Goal: Information Seeking & Learning: Learn about a topic

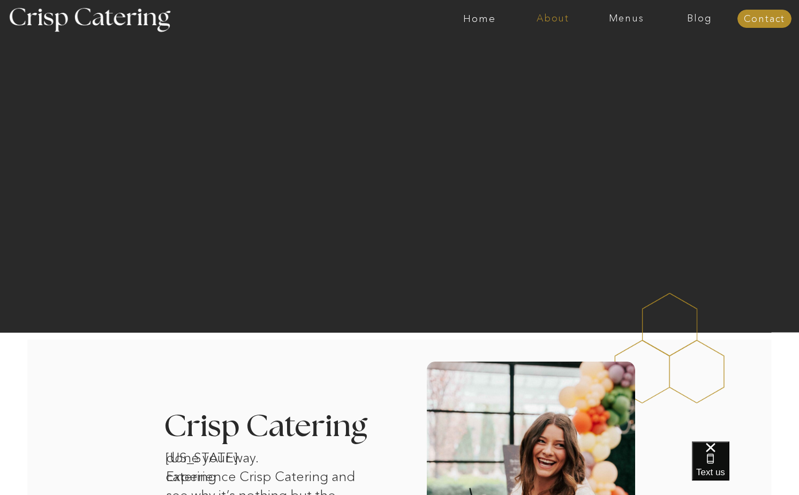
click at [536, 21] on nav "About" at bounding box center [552, 18] width 73 height 11
click at [530, 48] on nav "About Crisp" at bounding box center [556, 49] width 62 height 10
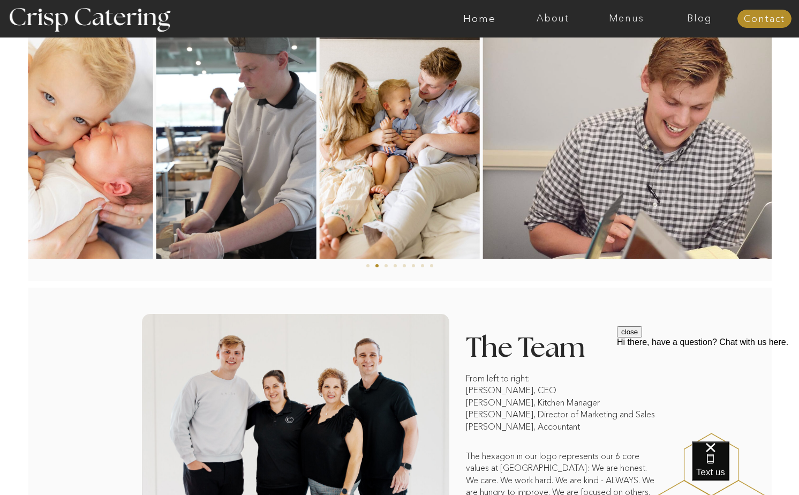
scroll to position [580, 0]
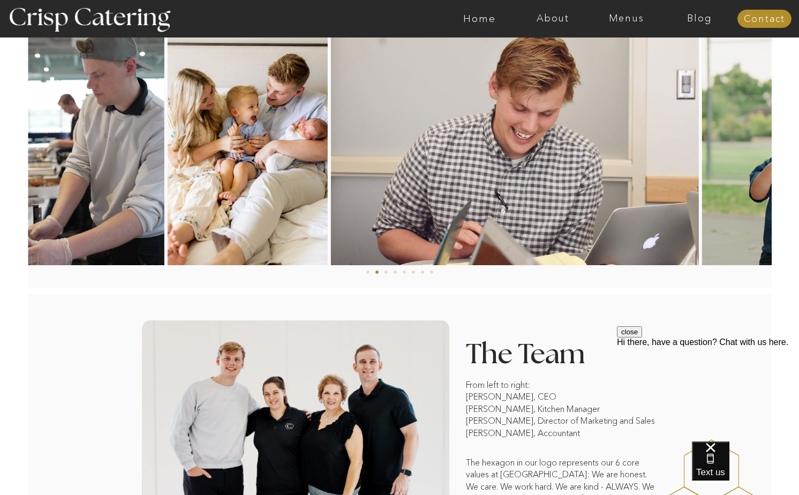
click at [371, 159] on img at bounding box center [515, 145] width 368 height 240
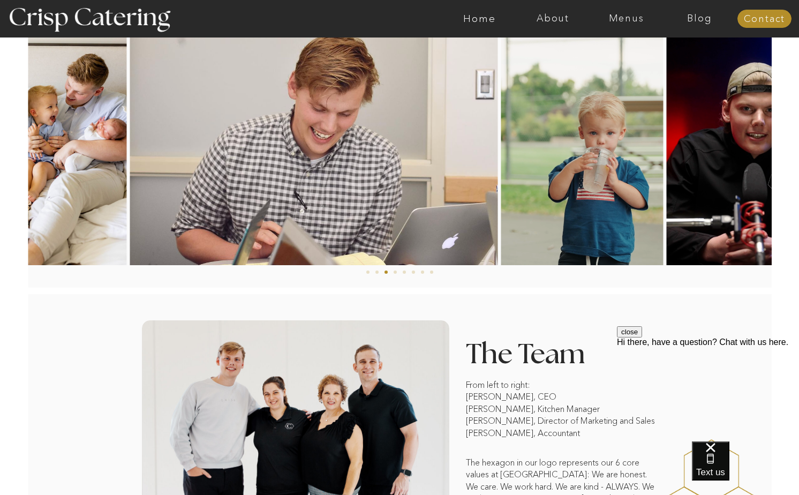
click at [372, 188] on img at bounding box center [314, 145] width 368 height 240
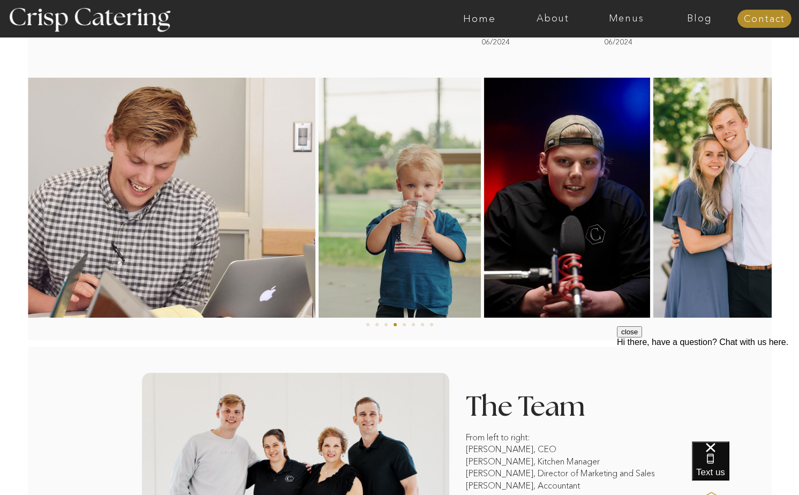
scroll to position [518, 0]
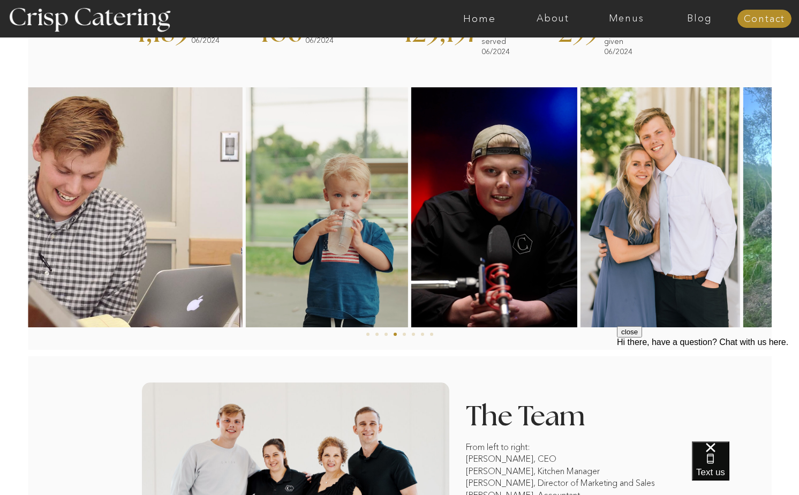
click at [371, 224] on img at bounding box center [327, 207] width 162 height 240
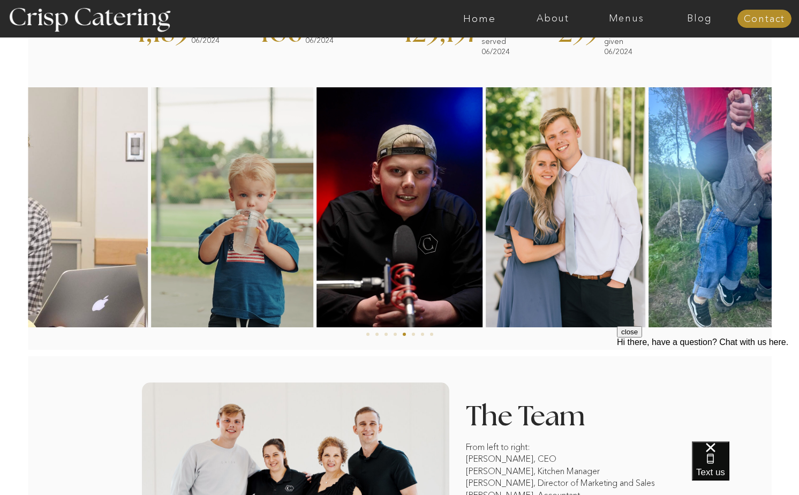
click at [642, 337] on button "close" at bounding box center [629, 331] width 25 height 11
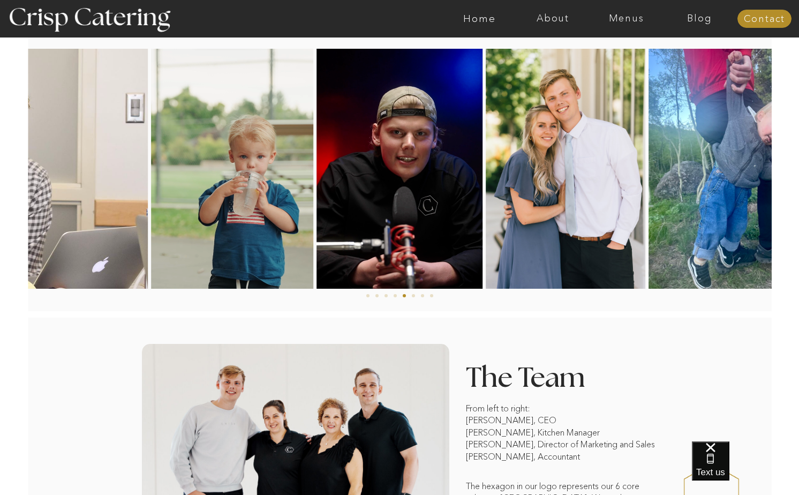
scroll to position [531, 0]
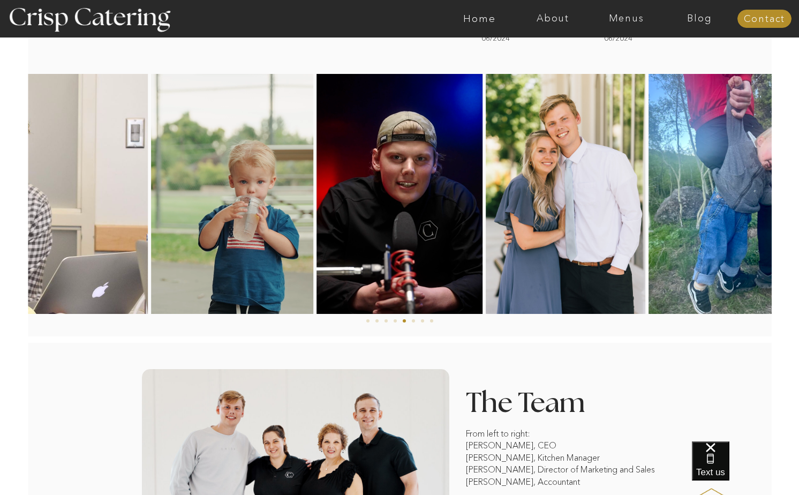
click at [486, 273] on img at bounding box center [566, 194] width 160 height 240
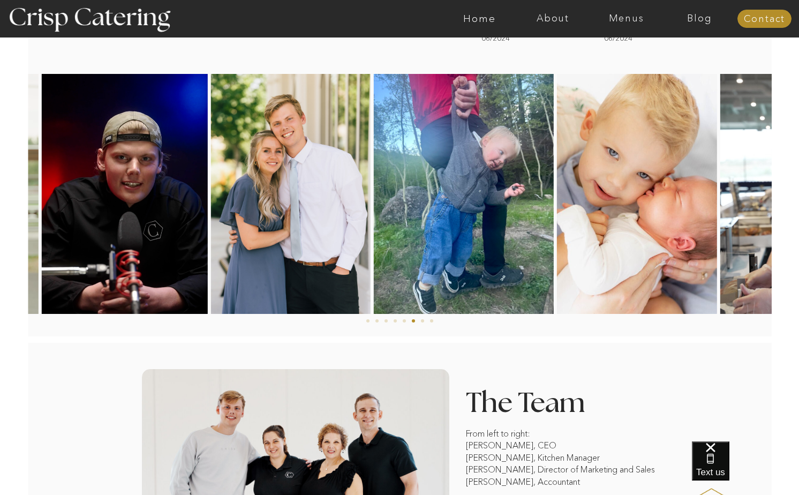
click at [400, 273] on img at bounding box center [464, 194] width 180 height 240
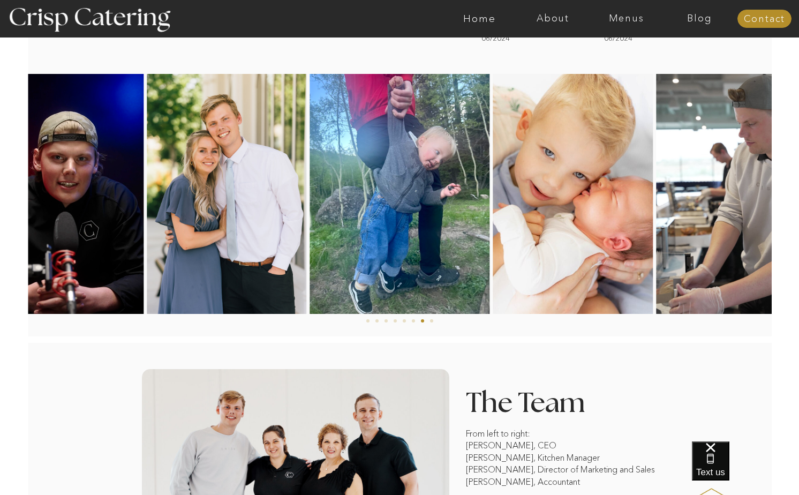
click at [493, 254] on img at bounding box center [573, 194] width 160 height 240
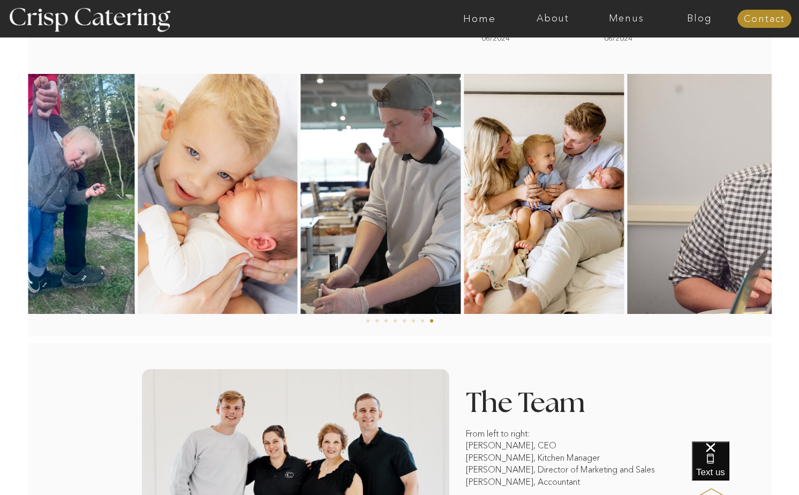
click at [248, 253] on img at bounding box center [218, 194] width 160 height 240
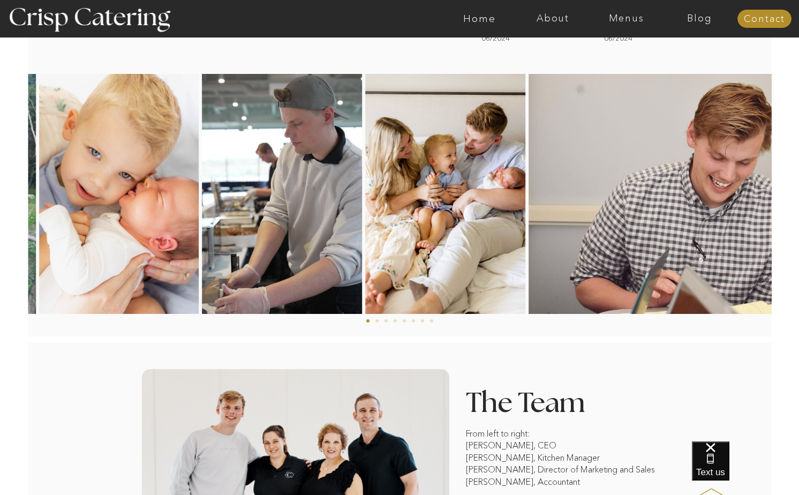
click at [232, 193] on img at bounding box center [282, 194] width 160 height 240
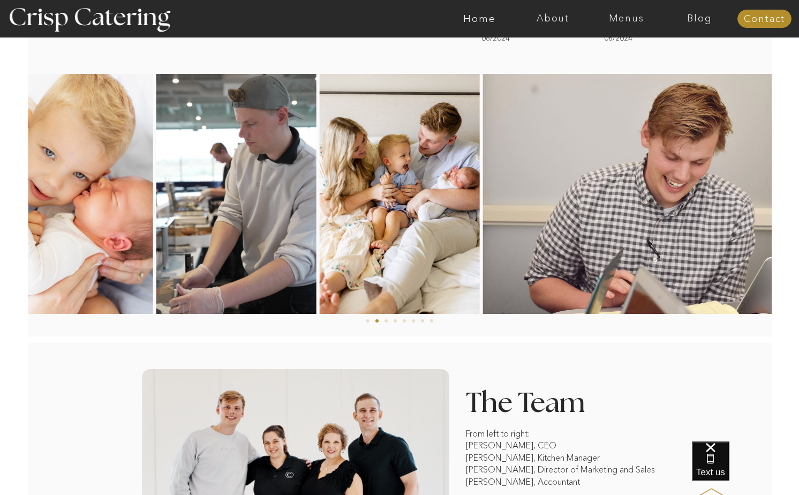
click at [483, 188] on img at bounding box center [667, 194] width 368 height 240
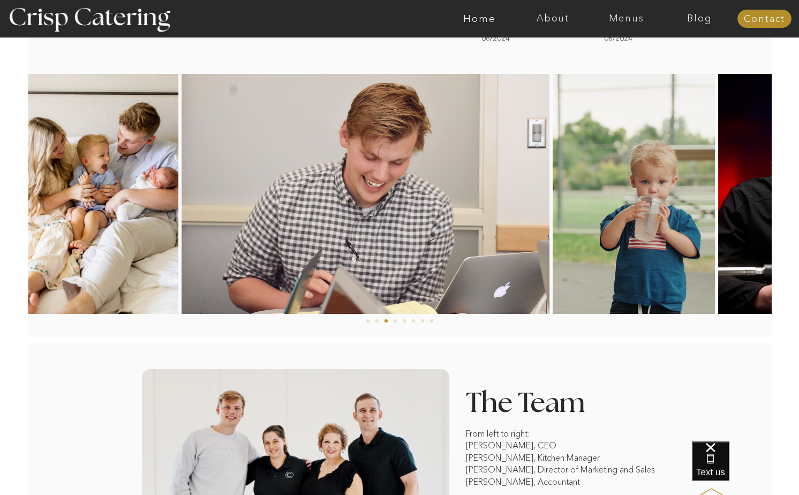
click at [330, 210] on img at bounding box center [366, 194] width 368 height 240
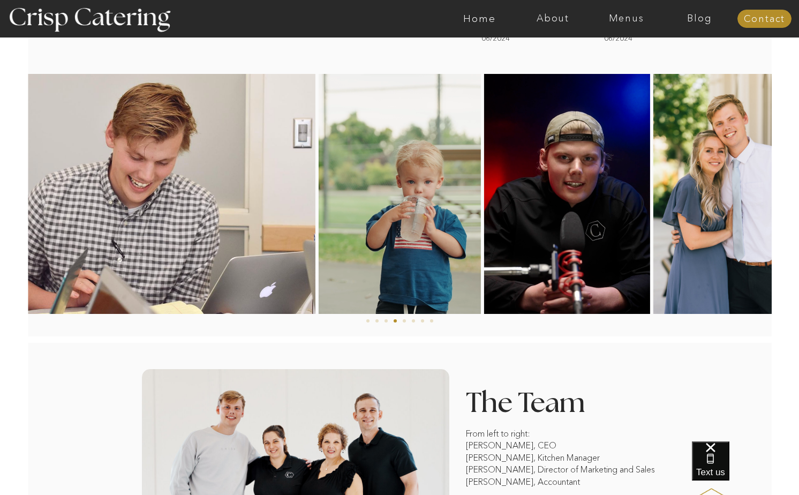
click at [484, 238] on img at bounding box center [567, 194] width 166 height 240
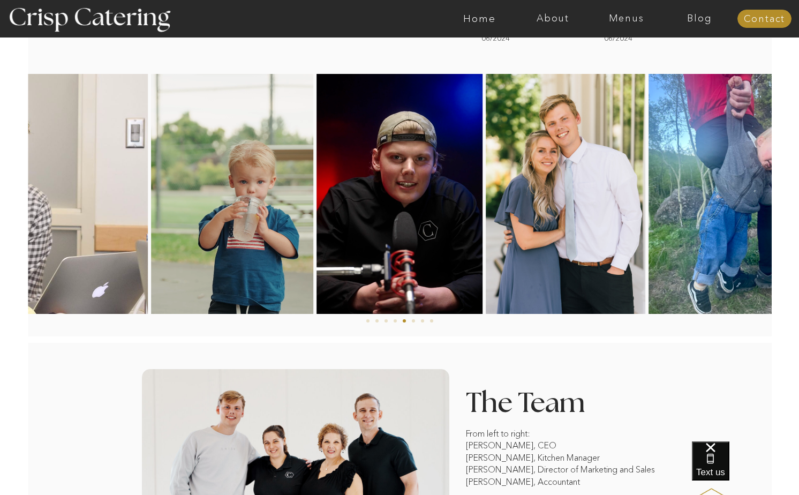
click at [486, 233] on img at bounding box center [566, 194] width 160 height 240
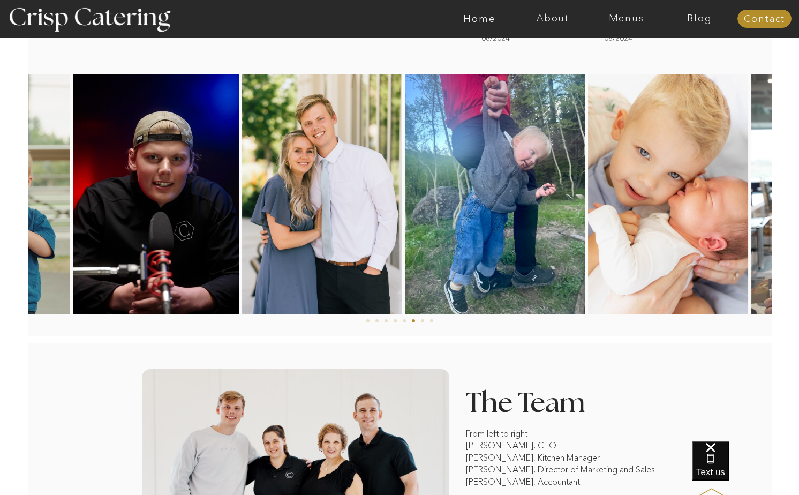
click at [405, 240] on img at bounding box center [495, 194] width 180 height 240
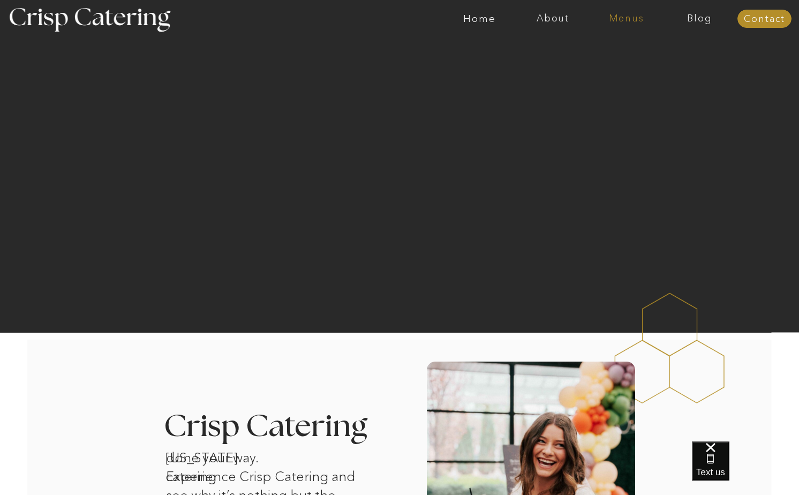
click at [638, 22] on nav "Menus" at bounding box center [626, 18] width 73 height 11
click at [613, 54] on nav "Summer (Mar-Aug)" at bounding box center [630, 48] width 96 height 10
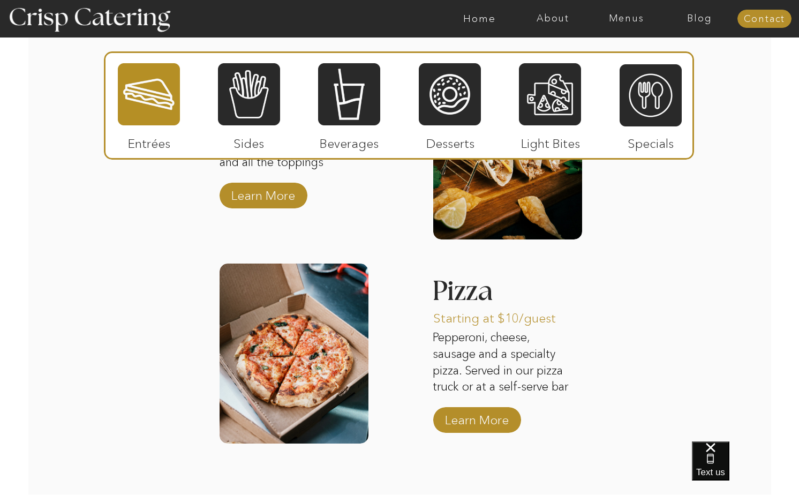
scroll to position [1444, 0]
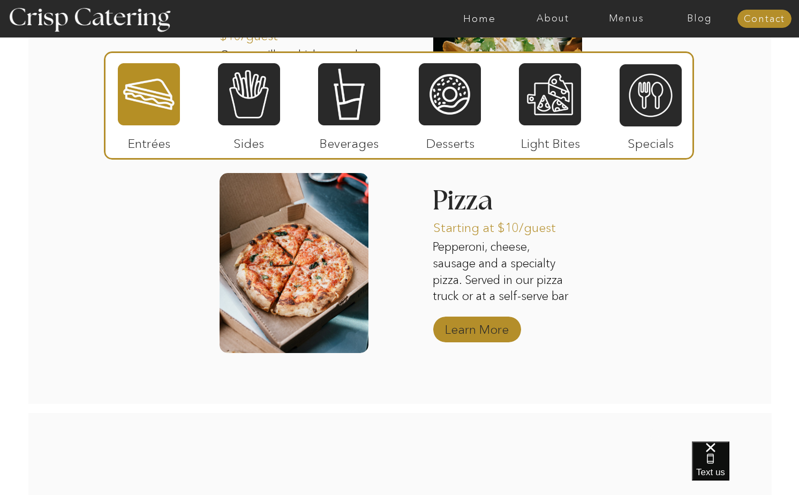
click at [472, 326] on p "Learn More" at bounding box center [476, 326] width 71 height 31
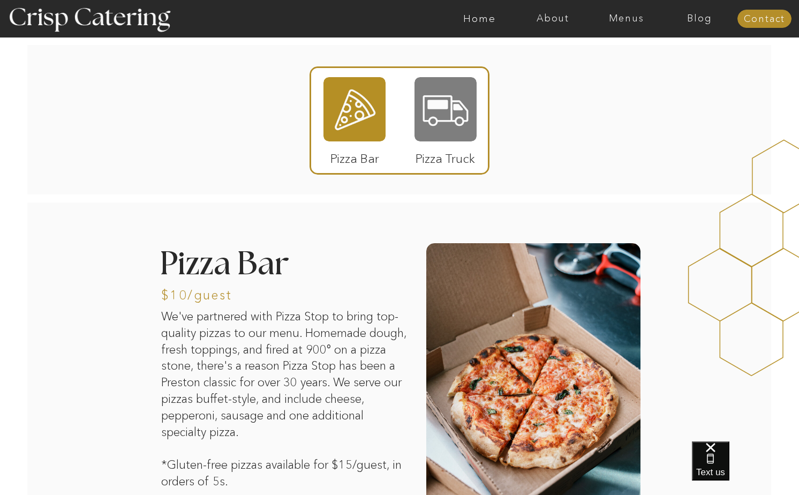
click at [435, 102] on div at bounding box center [445, 109] width 62 height 64
